Goal: Task Accomplishment & Management: Use online tool/utility

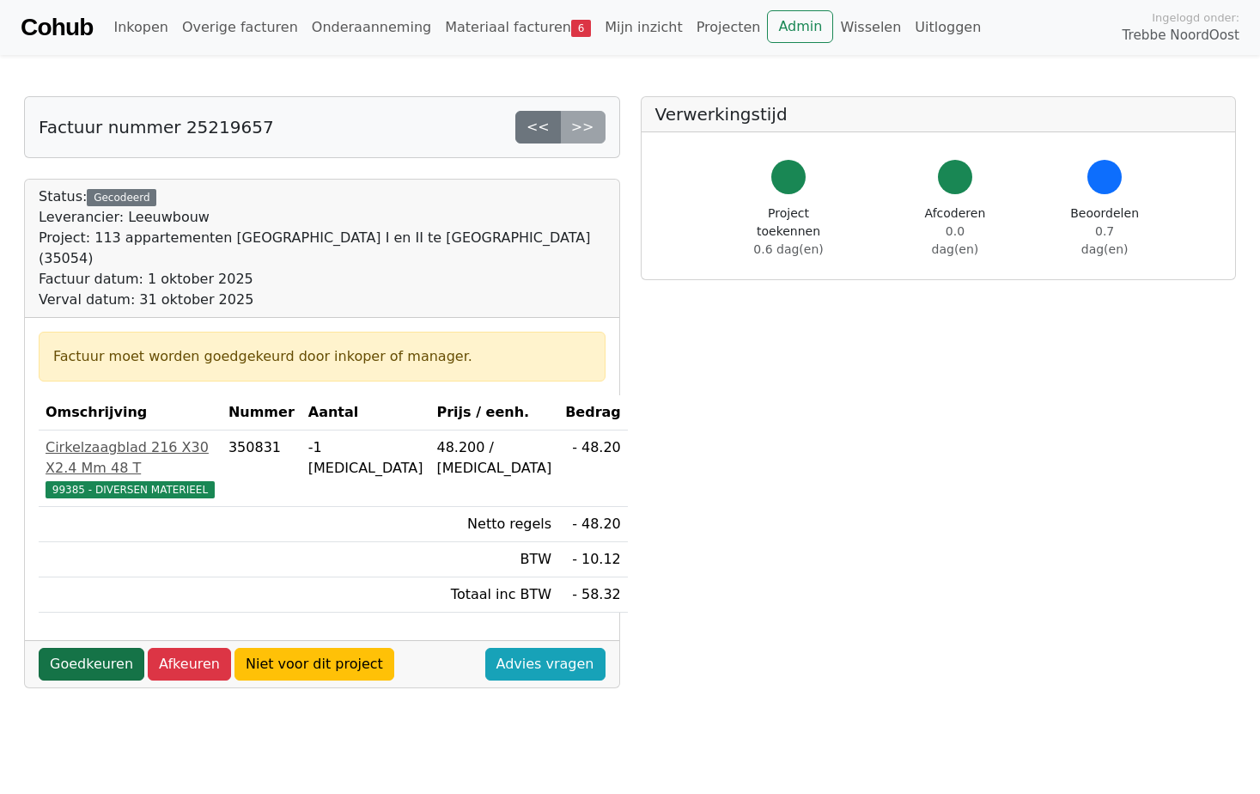
click at [99, 648] on link "Goedkeuren" at bounding box center [92, 664] width 106 height 33
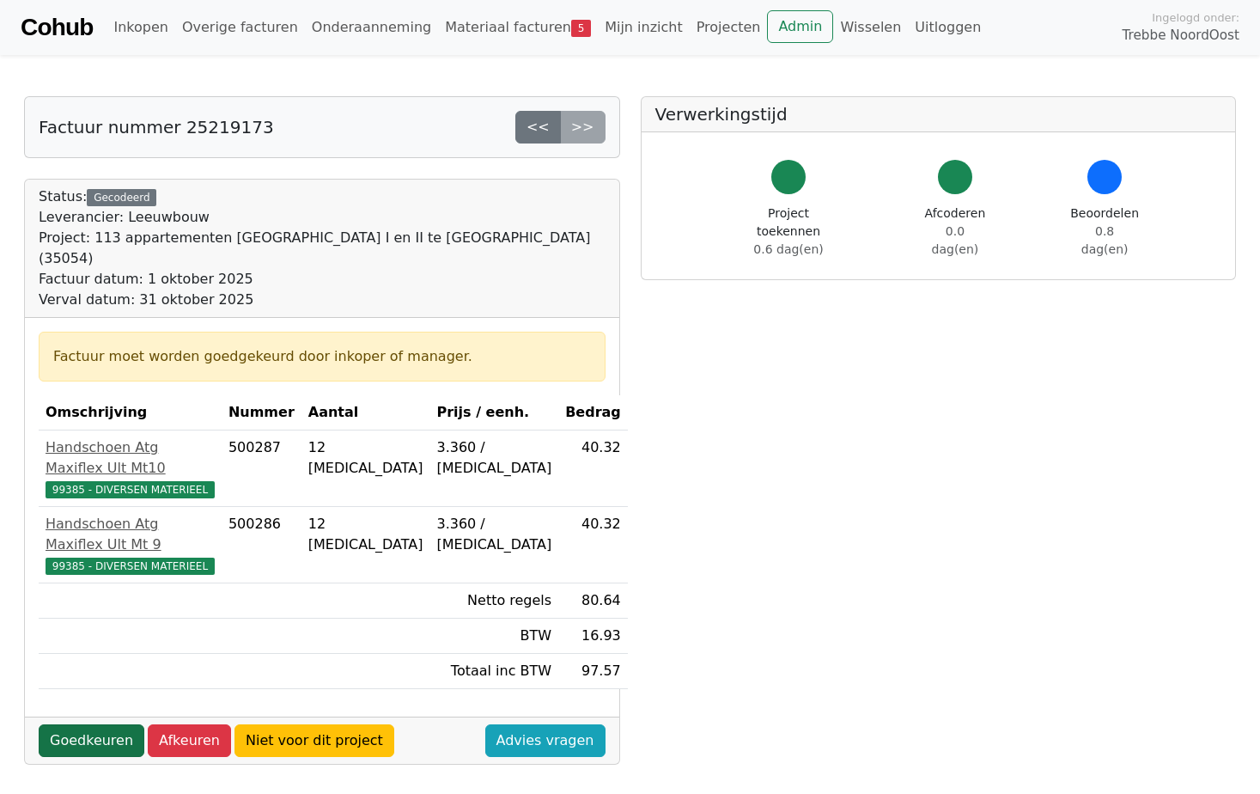
click at [101, 724] on link "Goedkeuren" at bounding box center [92, 740] width 106 height 33
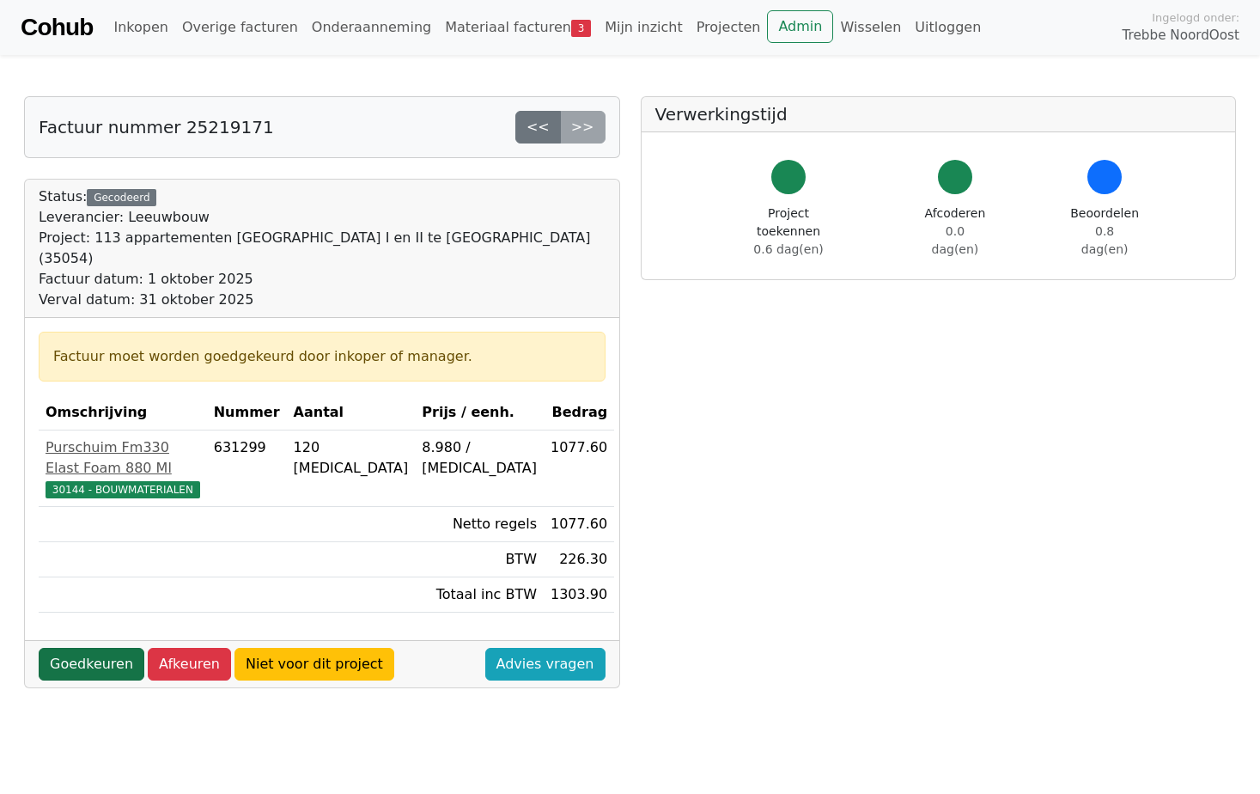
click at [105, 648] on link "Goedkeuren" at bounding box center [92, 664] width 106 height 33
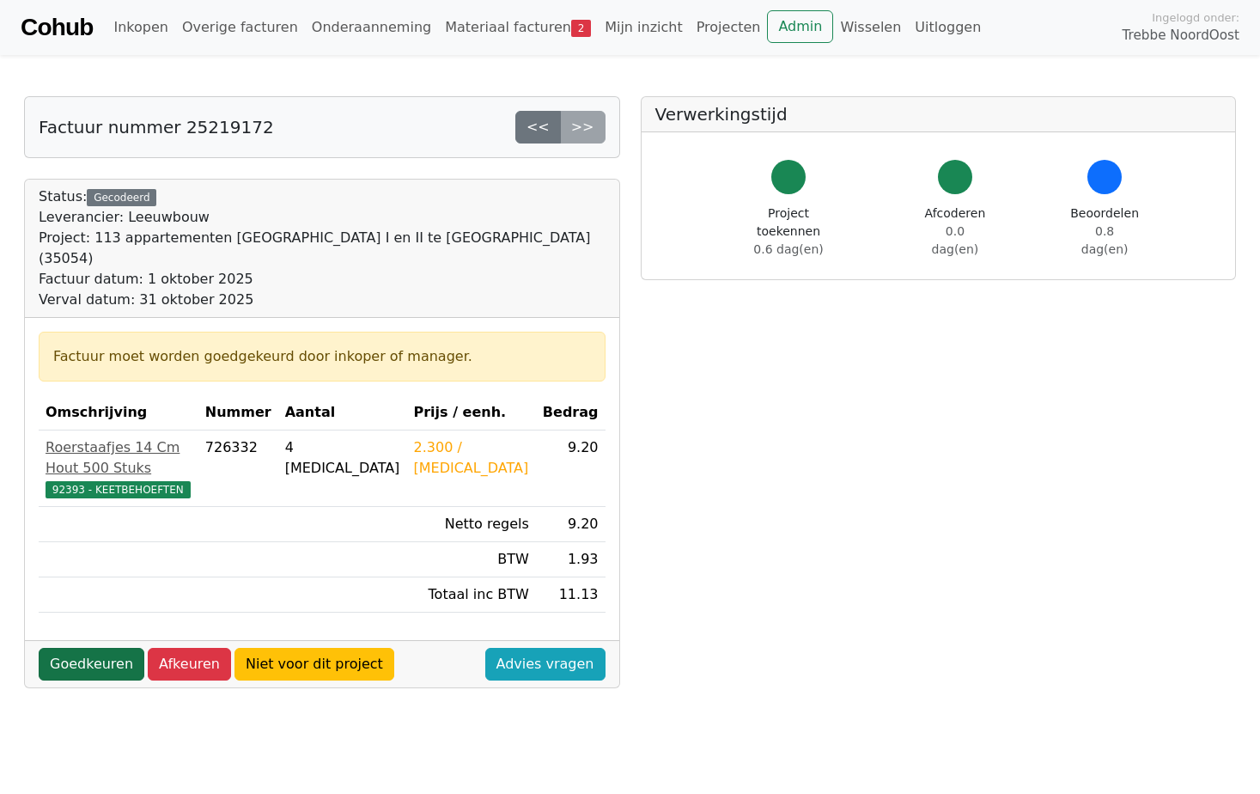
click at [108, 648] on link "Goedkeuren" at bounding box center [92, 664] width 106 height 33
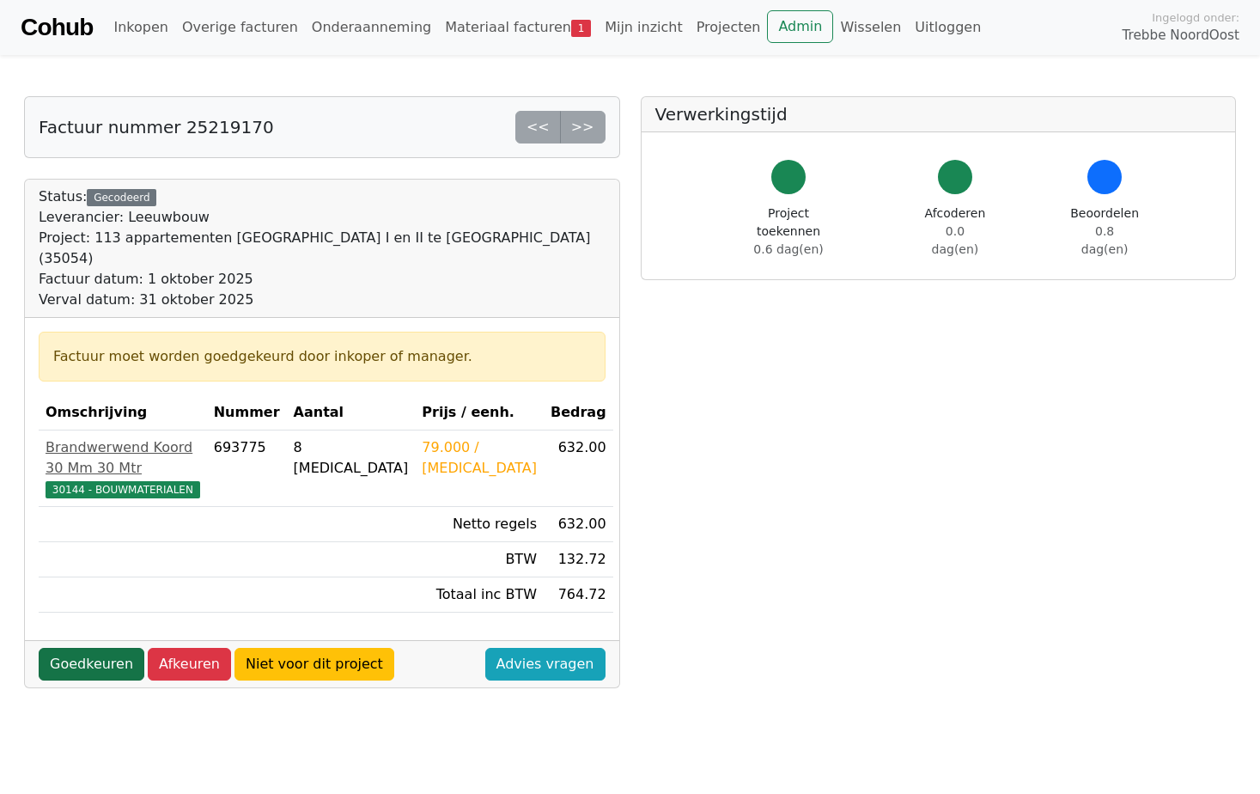
click at [96, 648] on link "Goedkeuren" at bounding box center [92, 664] width 106 height 33
